Goal: Information Seeking & Learning: Check status

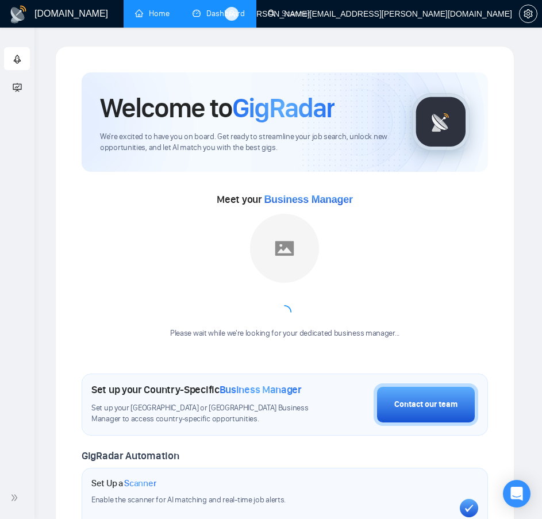
click at [222, 18] on link "Dashboard" at bounding box center [219, 14] width 52 height 10
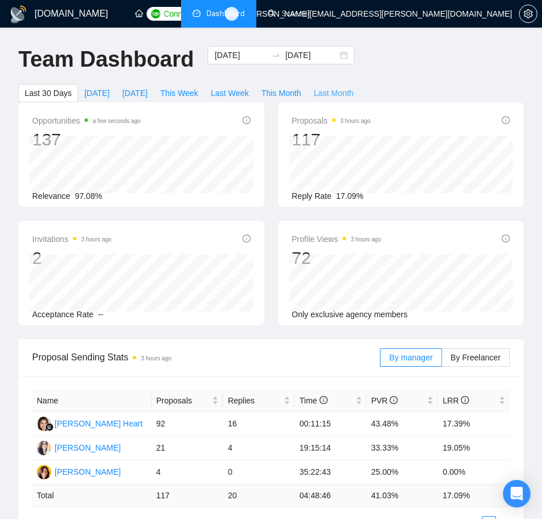
click at [328, 88] on span "Last Month" at bounding box center [334, 93] width 40 height 13
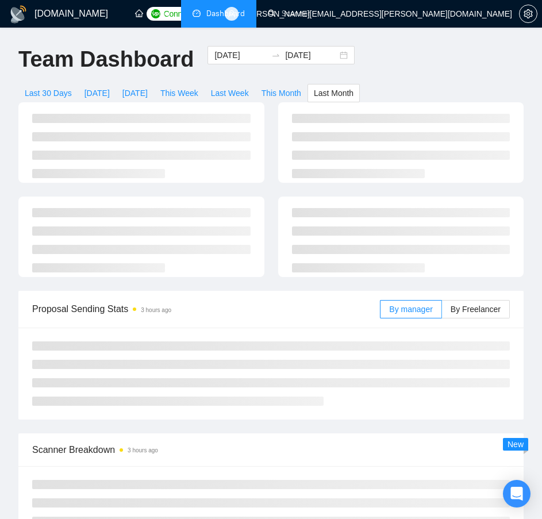
type input "[DATE]"
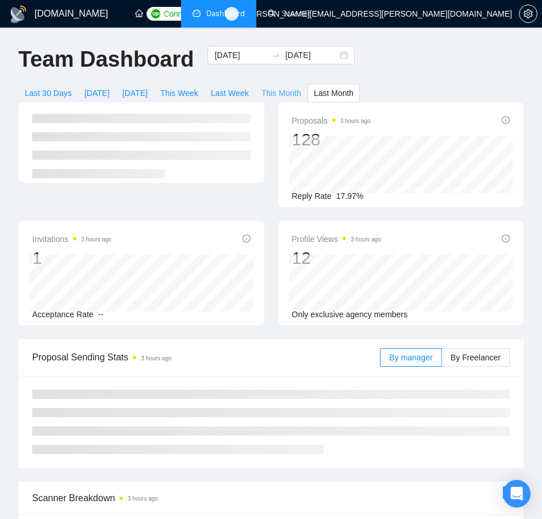
click at [271, 87] on span "This Month" at bounding box center [282, 93] width 40 height 13
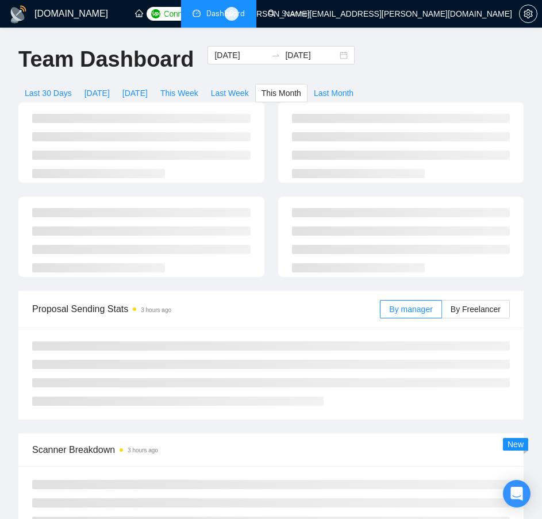
type input "[DATE]"
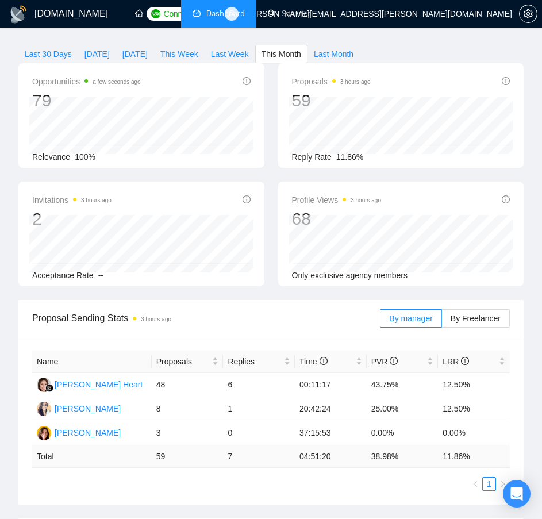
scroll to position [57, 0]
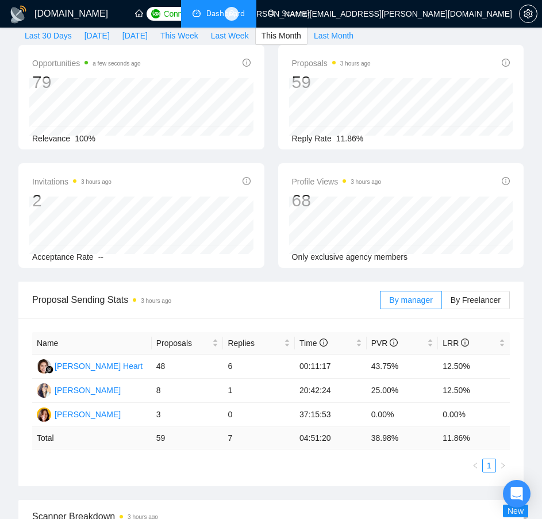
click at [219, 466] on ul "1" at bounding box center [271, 466] width 478 height 14
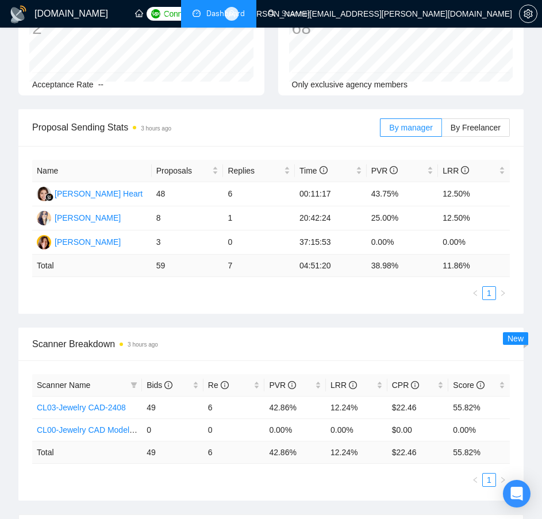
scroll to position [0, 0]
